Goal: Find specific page/section: Find specific page/section

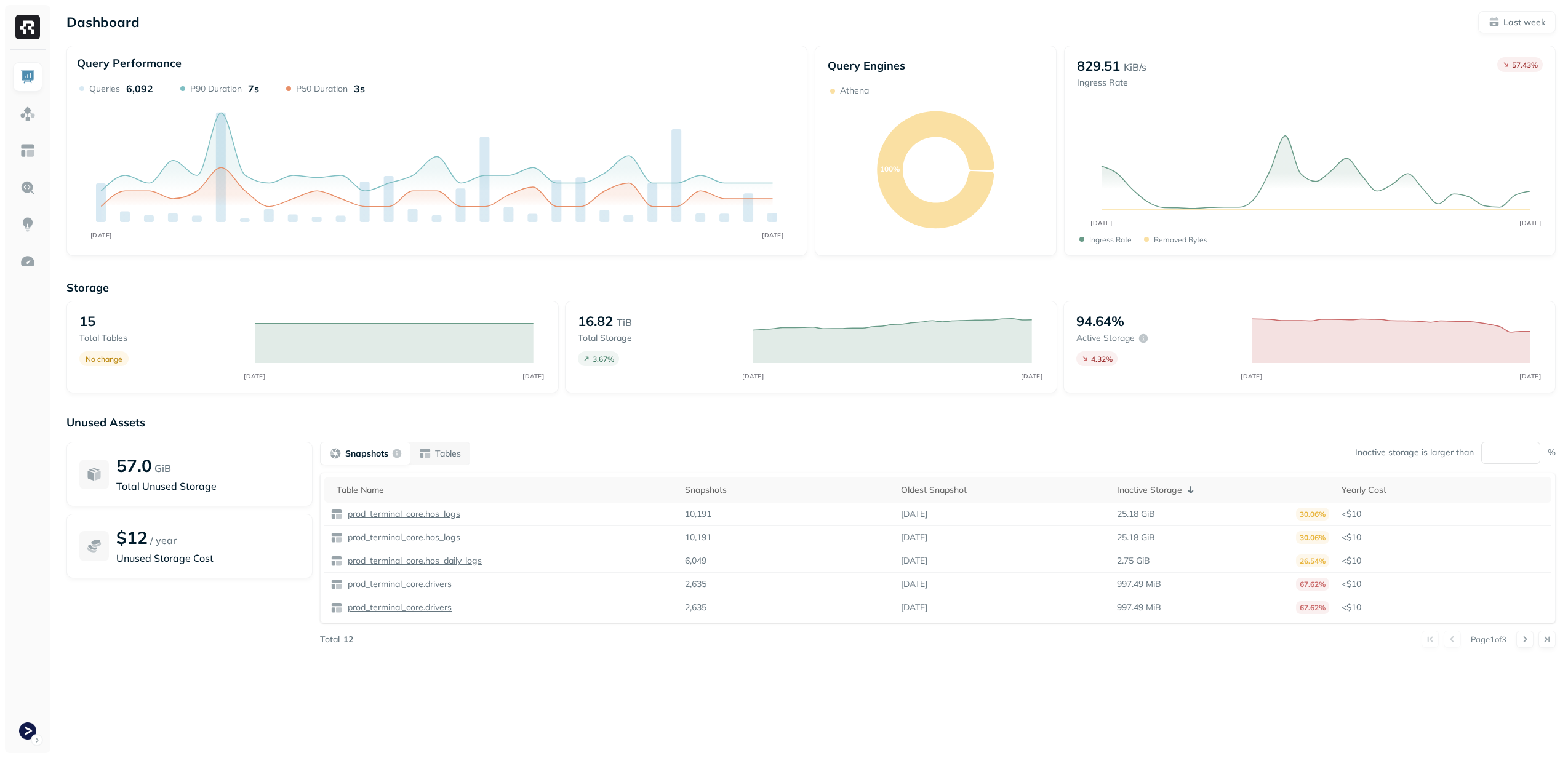
click at [30, 37] on img at bounding box center [27, 26] width 25 height 25
click at [33, 114] on img at bounding box center [27, 113] width 16 height 16
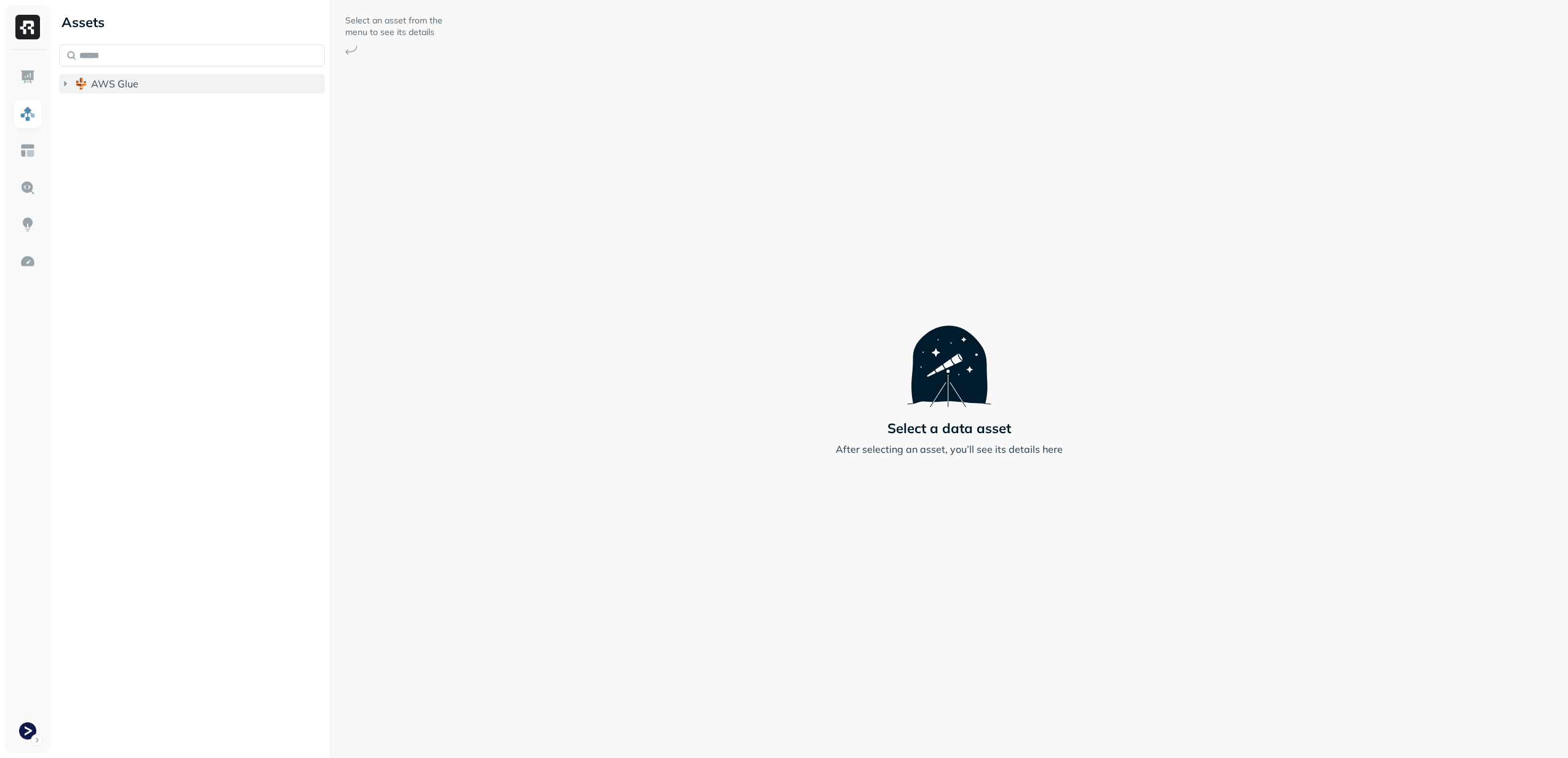
click at [81, 84] on img "button" at bounding box center [81, 84] width 13 height 13
click at [120, 110] on span "prod_terminal_core" at bounding box center [147, 107] width 89 height 13
click at [124, 132] on span "Tables" at bounding box center [115, 130] width 30 height 13
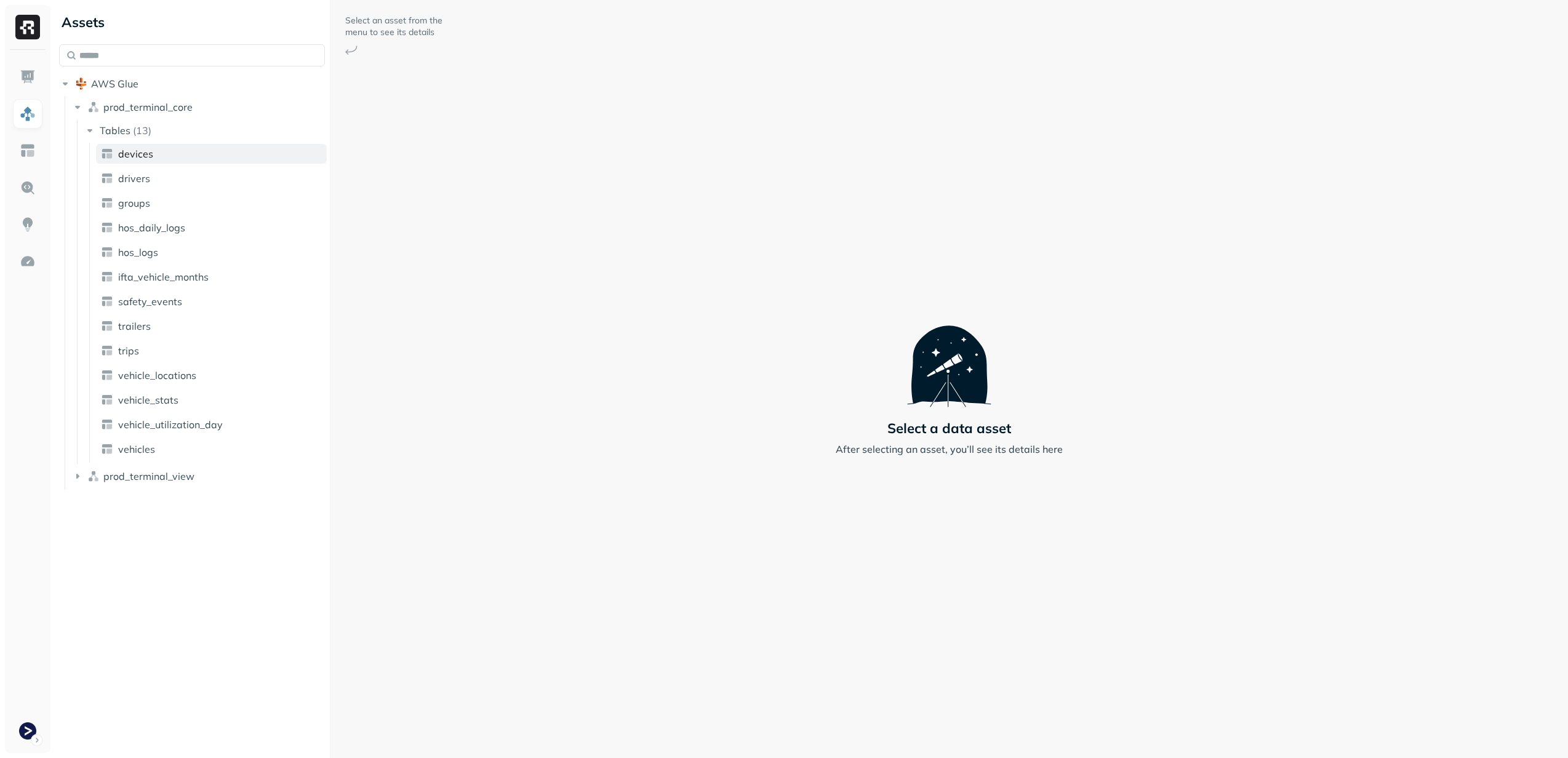
click at [135, 152] on span "devices" at bounding box center [135, 154] width 35 height 13
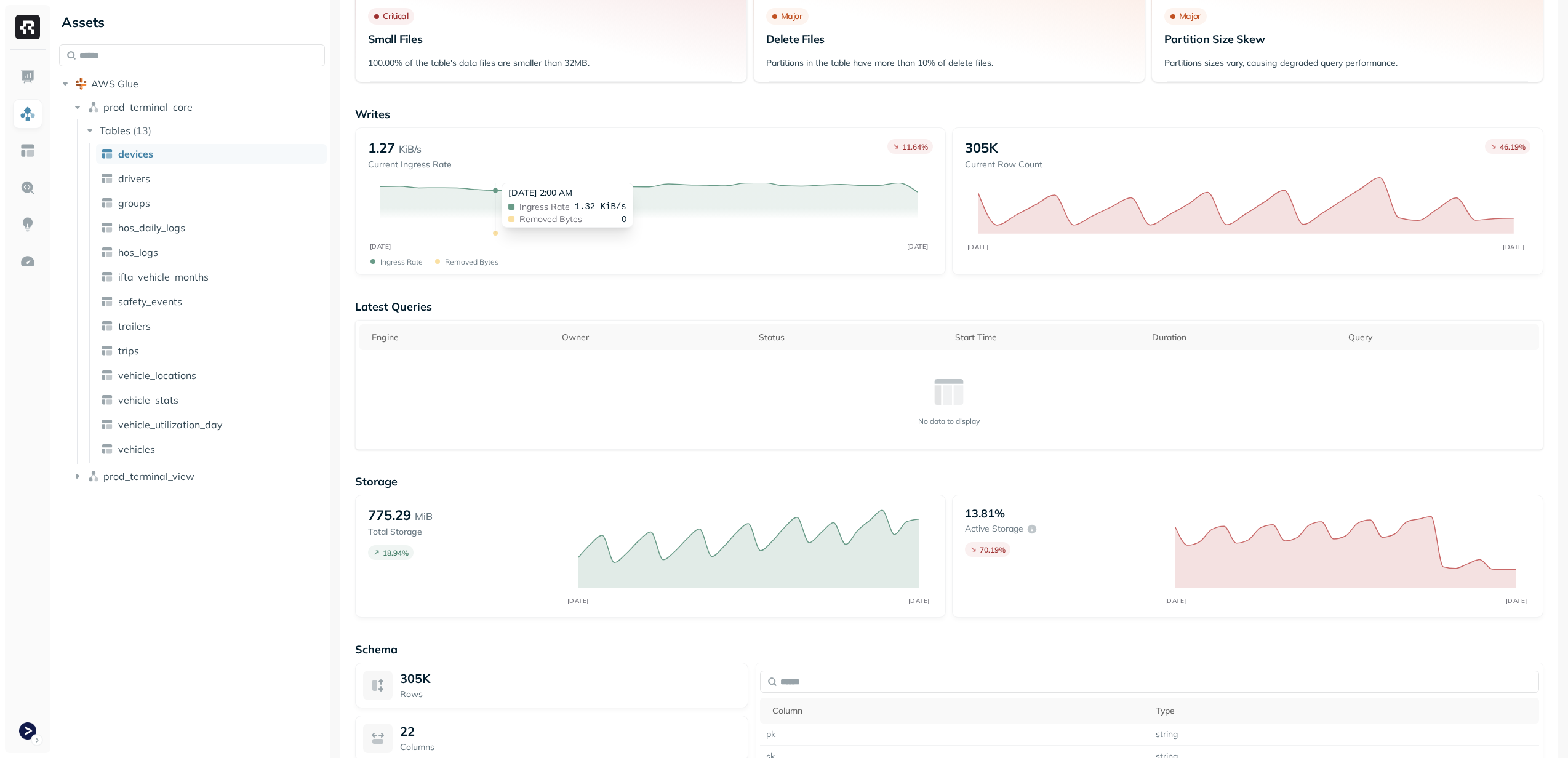
scroll to position [369, 0]
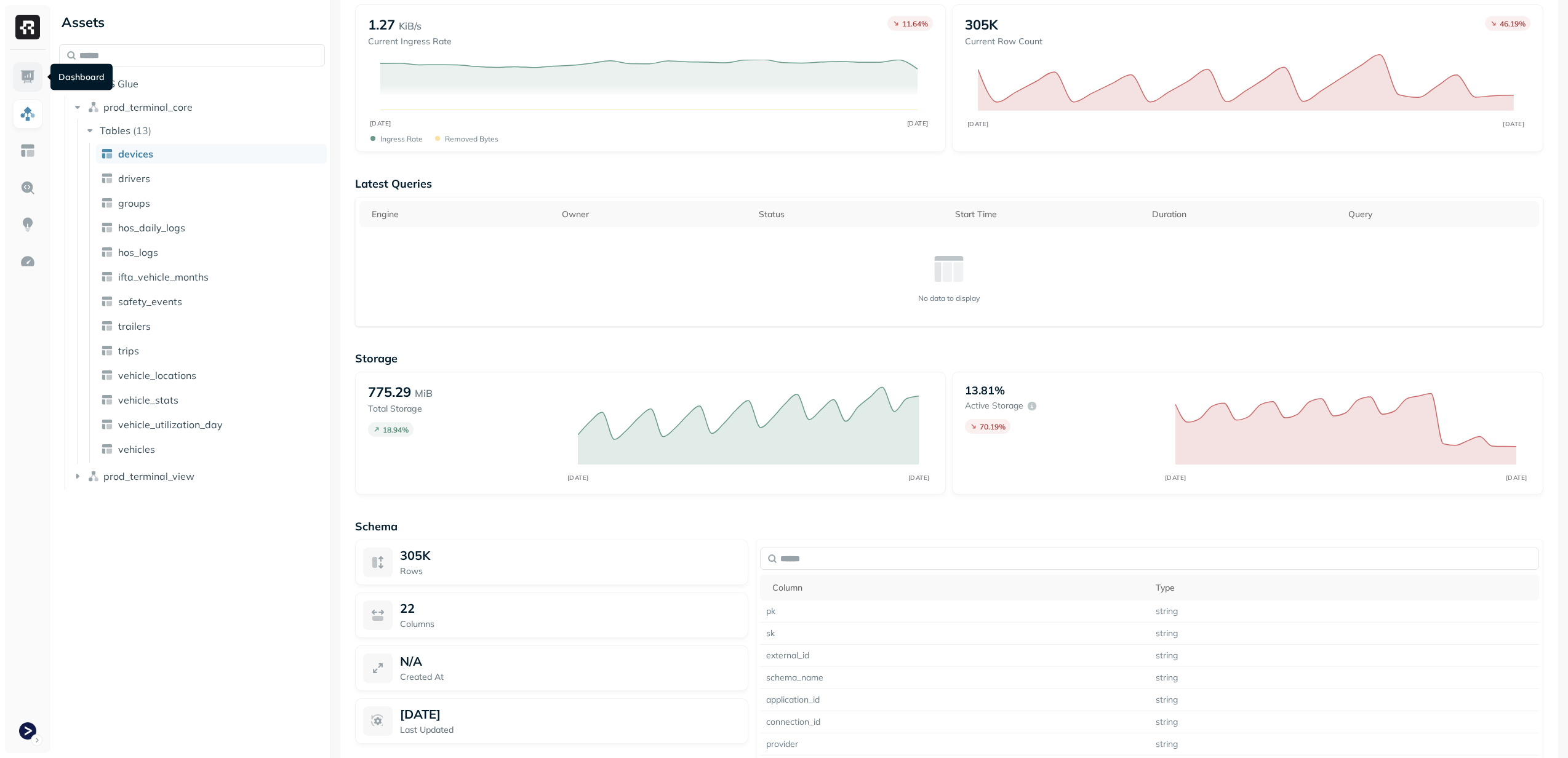
click at [30, 74] on img at bounding box center [27, 76] width 16 height 16
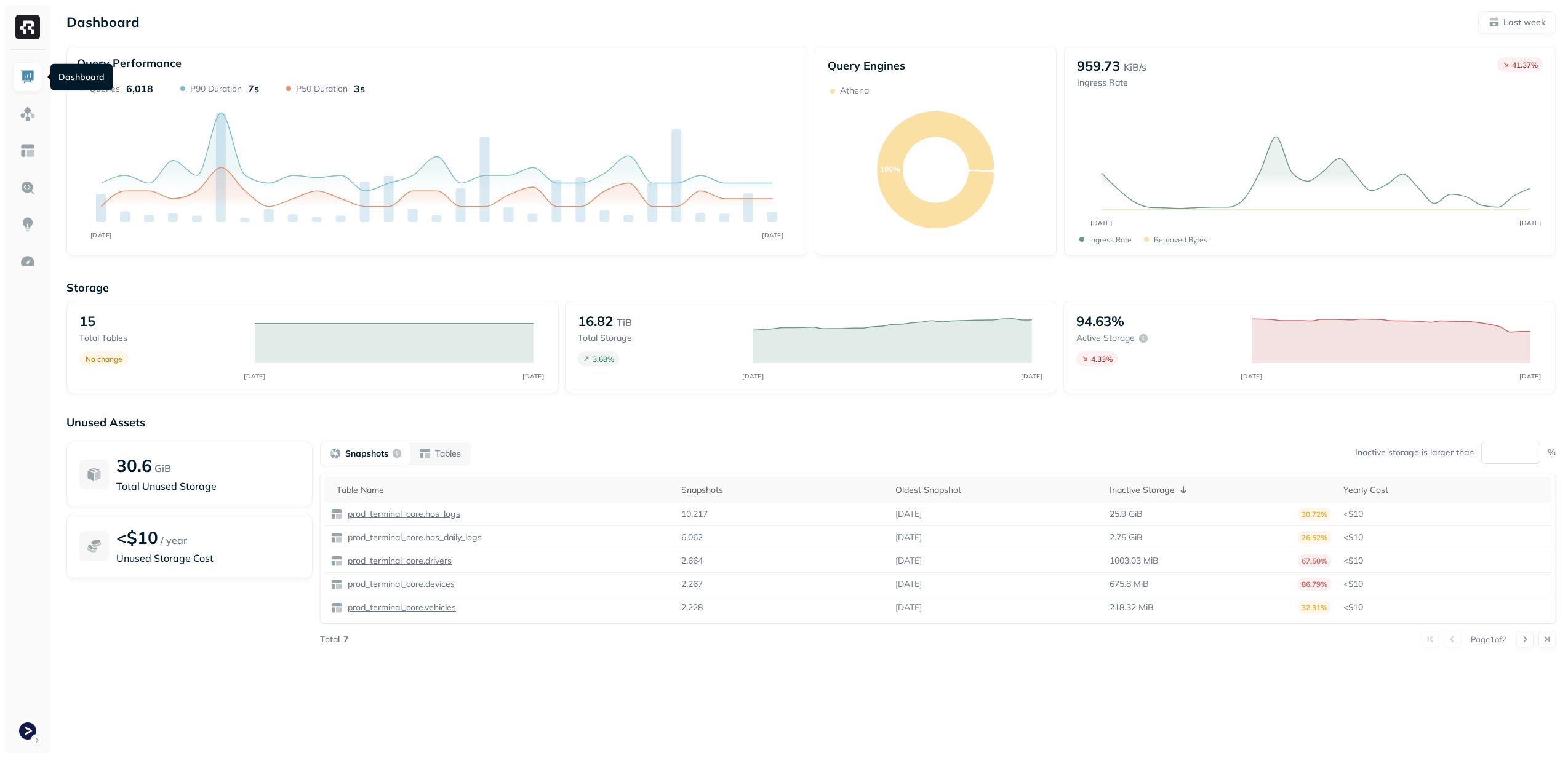
click at [517, 60] on div "Query Performance" at bounding box center [437, 64] width 720 height 17
click at [1516, 24] on p "Last week" at bounding box center [1524, 23] width 41 height 12
click at [1339, 179] on label "Last 90 days" at bounding box center [1328, 179] width 60 height 13
click at [1290, 179] on button "Last 90 days" at bounding box center [1283, 178] width 14 height 14
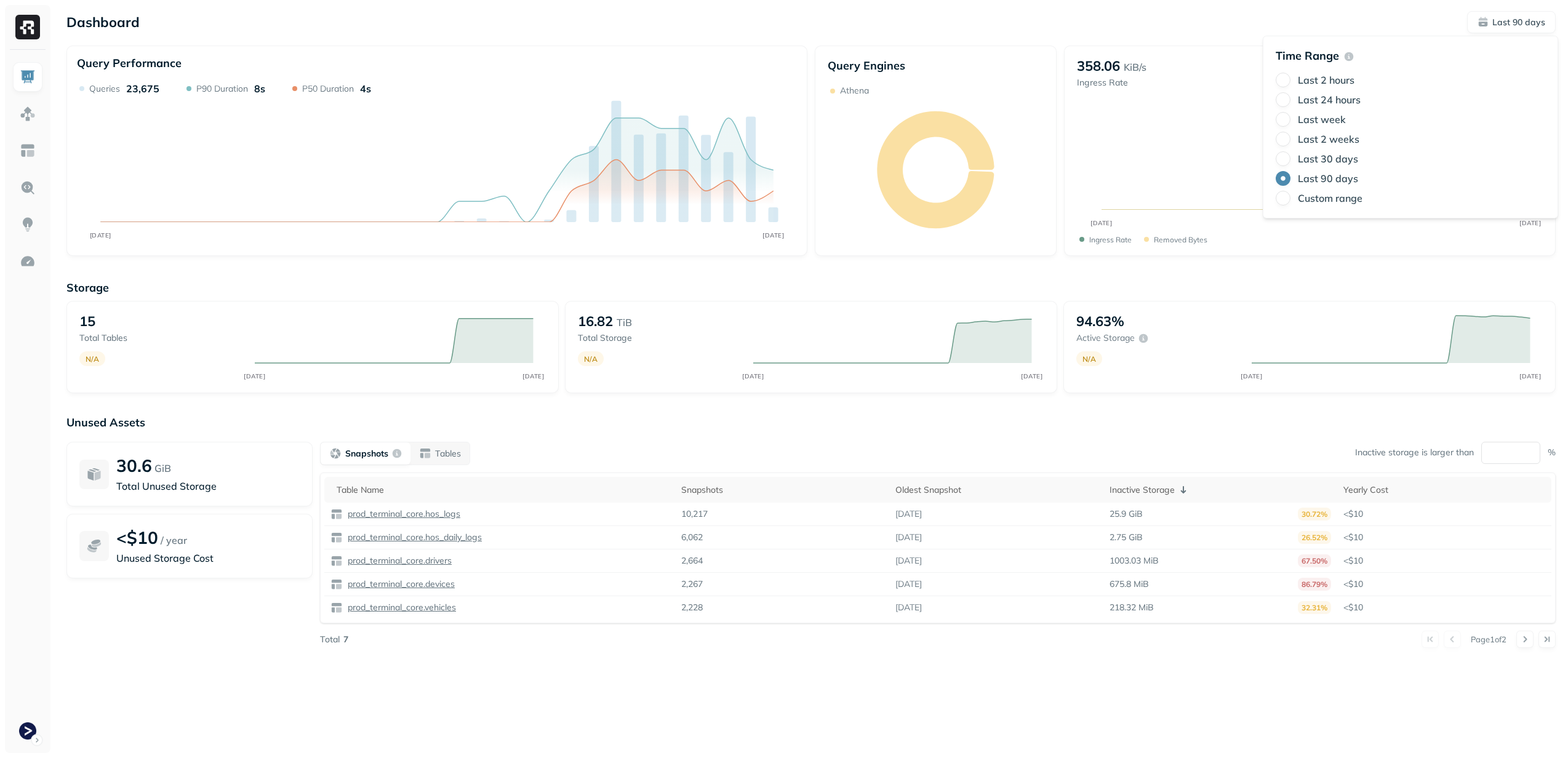
click at [1309, 121] on label "Last week" at bounding box center [1322, 119] width 48 height 13
click at [1290, 121] on button "Last week" at bounding box center [1283, 118] width 14 height 14
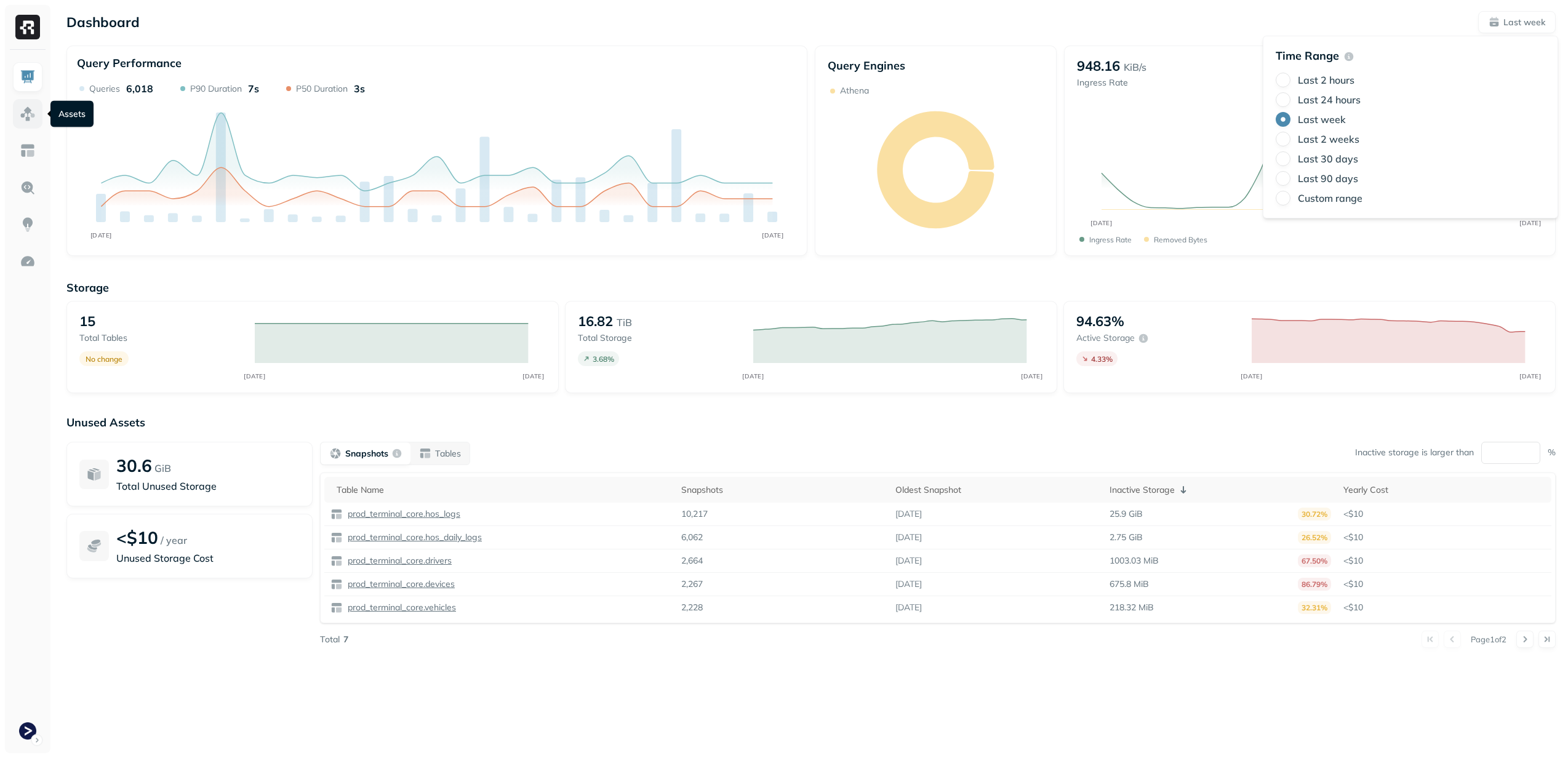
click at [30, 116] on img at bounding box center [27, 113] width 16 height 16
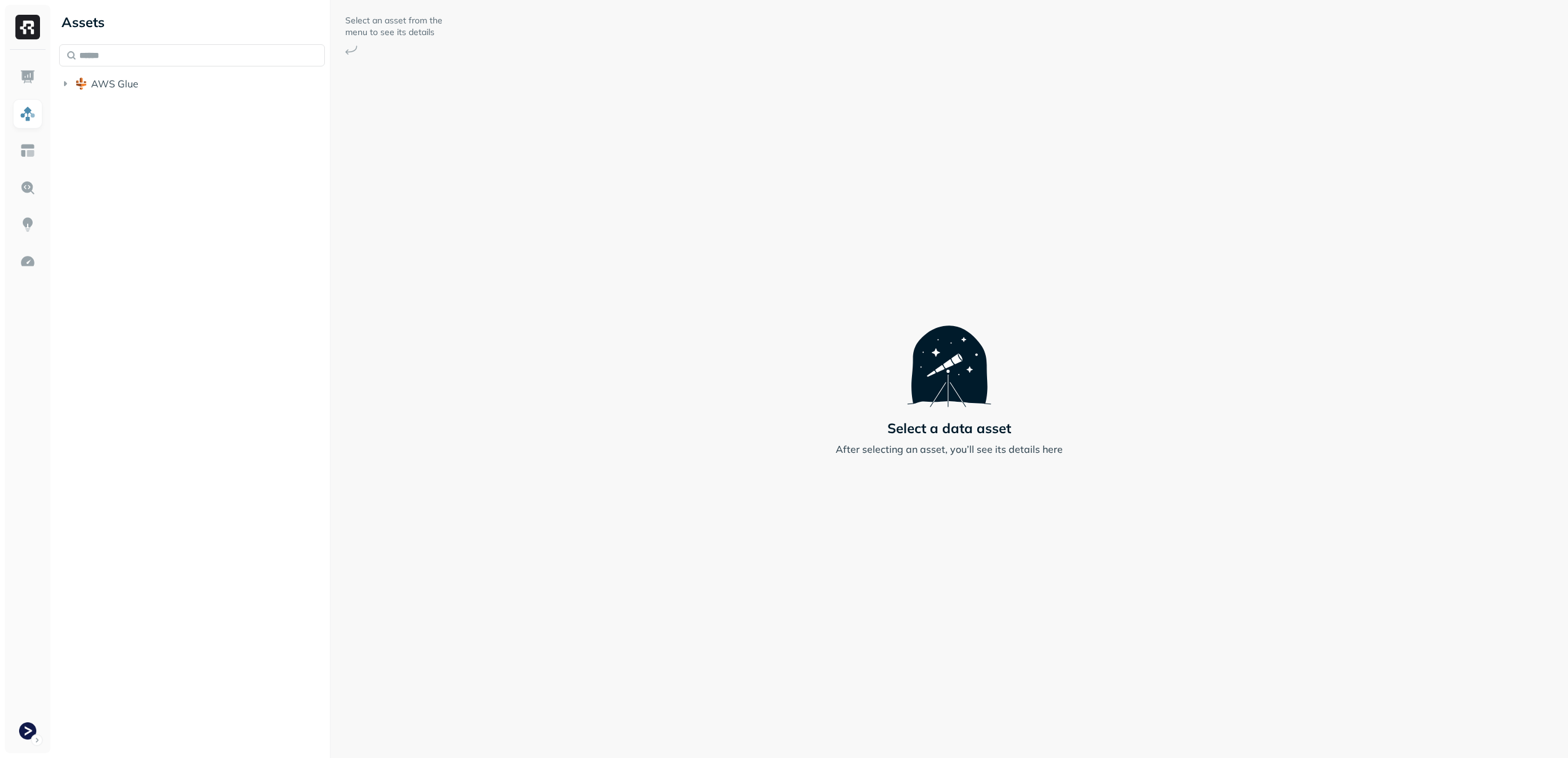
click at [150, 101] on div "Assets AWS Glue" at bounding box center [192, 50] width 276 height 101
click at [37, 148] on link at bounding box center [27, 151] width 30 height 30
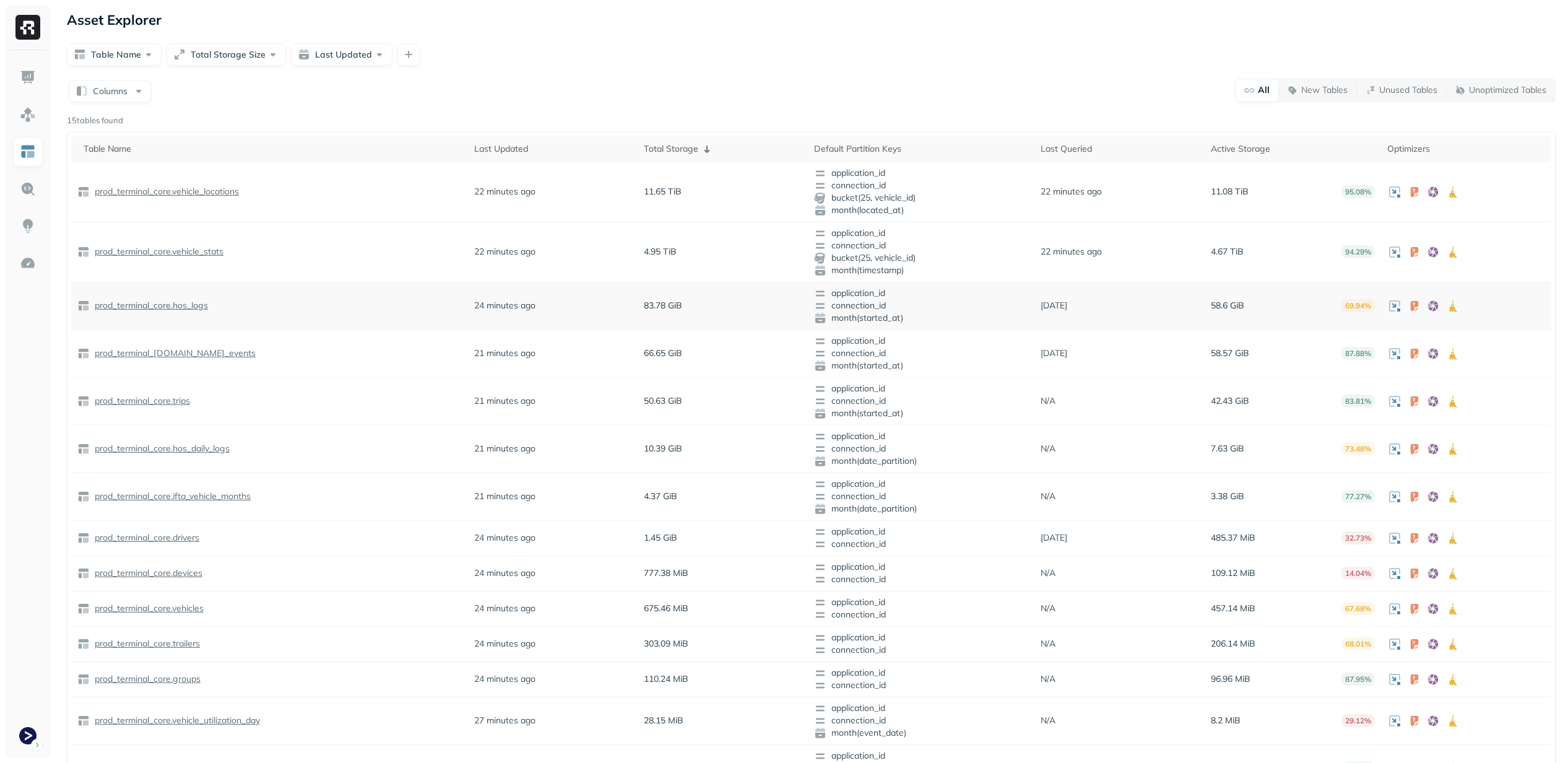
click at [177, 304] on p "prod_terminal_core.hos_logs" at bounding box center [150, 306] width 116 height 12
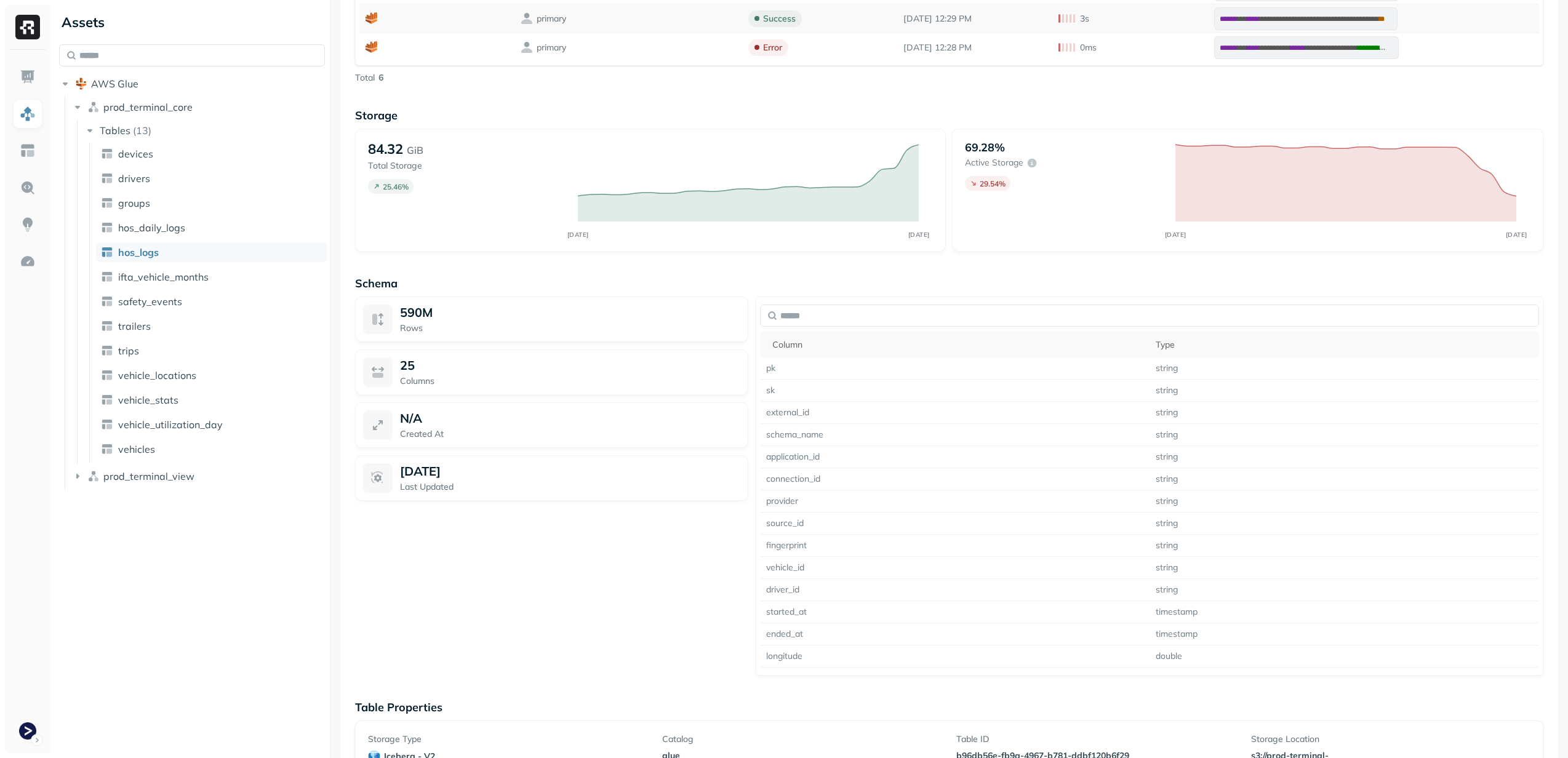
scroll to position [829, 0]
